Goal: Find specific fact: Find specific fact

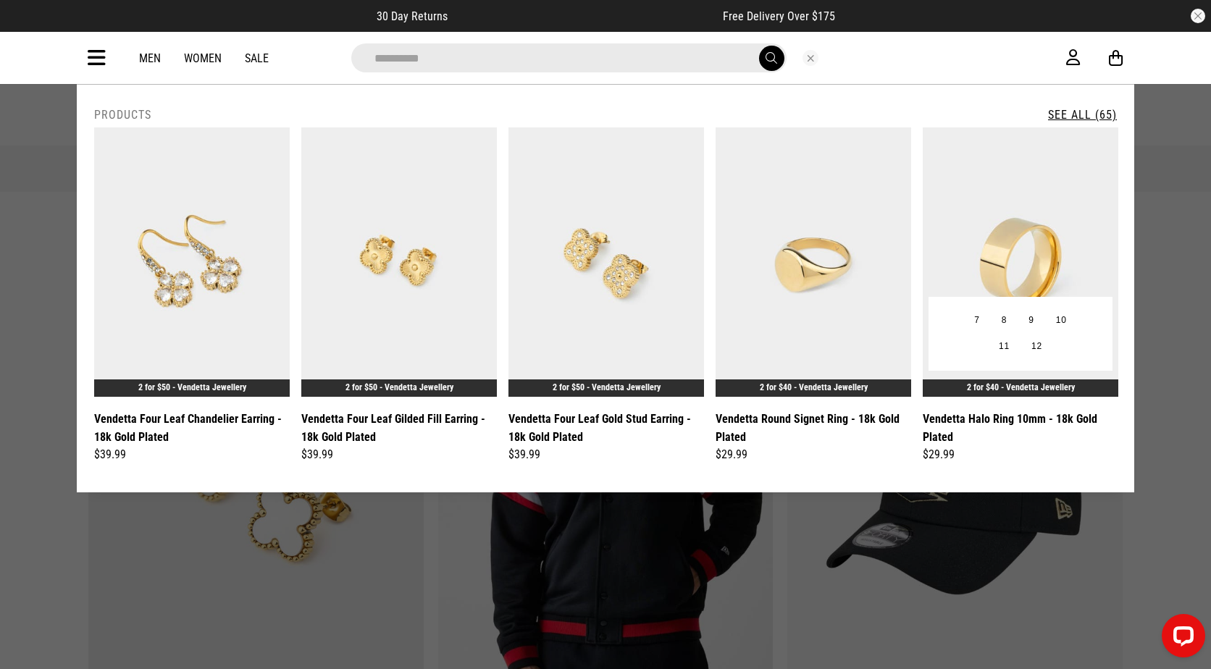
type input "**********"
click at [1034, 213] on img at bounding box center [1021, 261] width 196 height 269
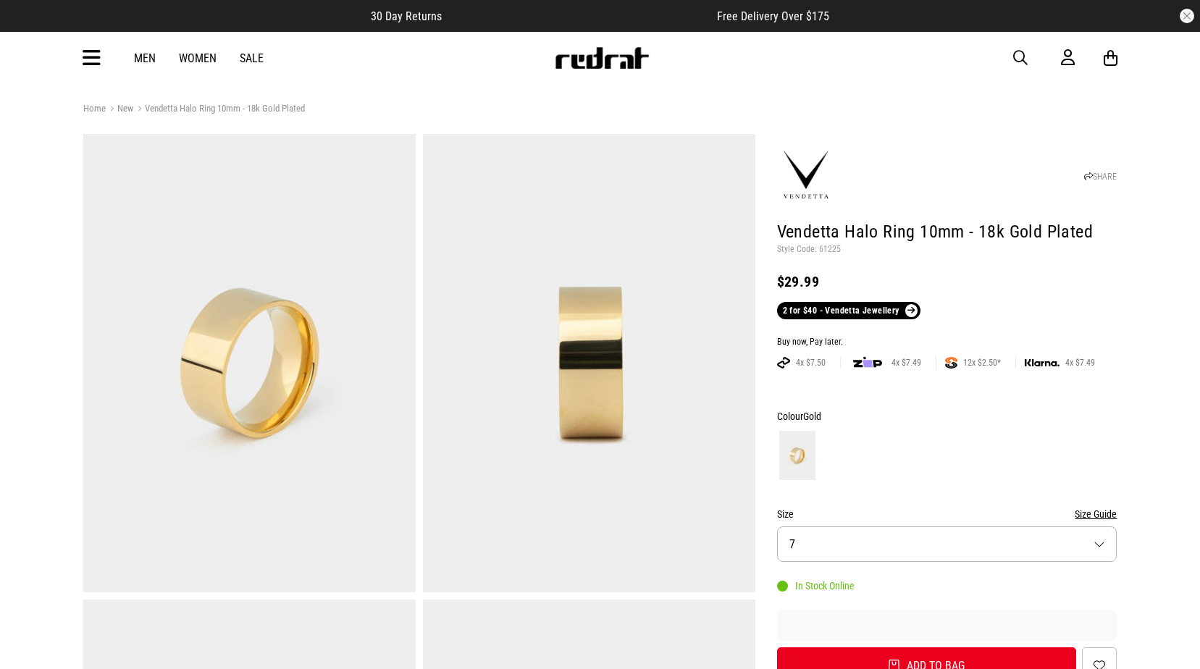
click at [827, 250] on p "Style Code: 61225" at bounding box center [947, 250] width 340 height 12
copy p "61225"
